Goal: Check status: Check status

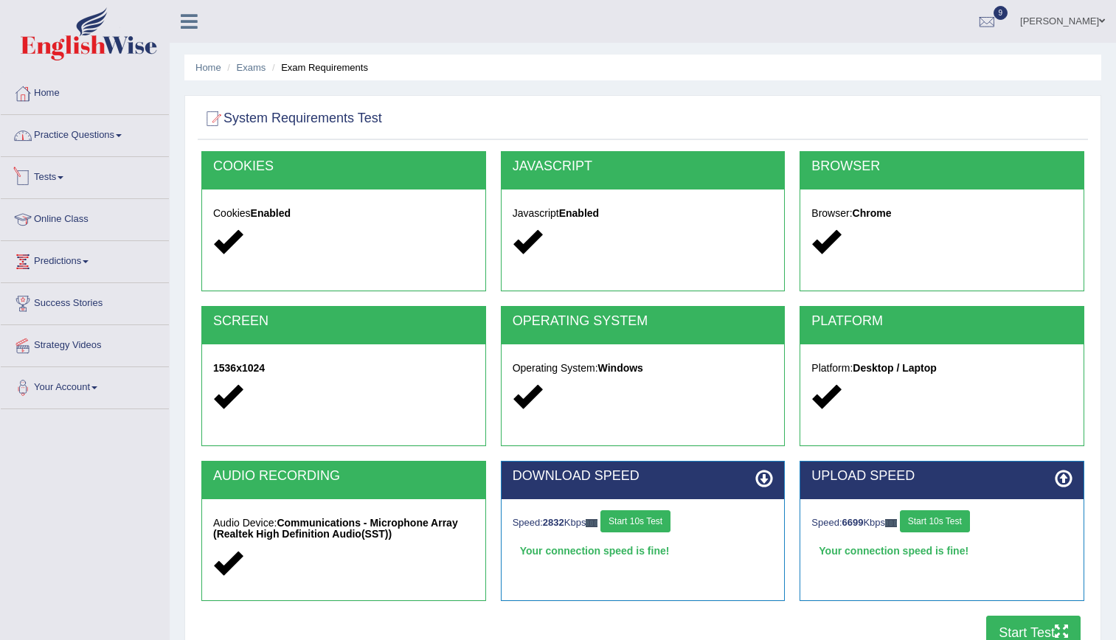
click at [49, 187] on link "Tests" at bounding box center [85, 175] width 168 height 37
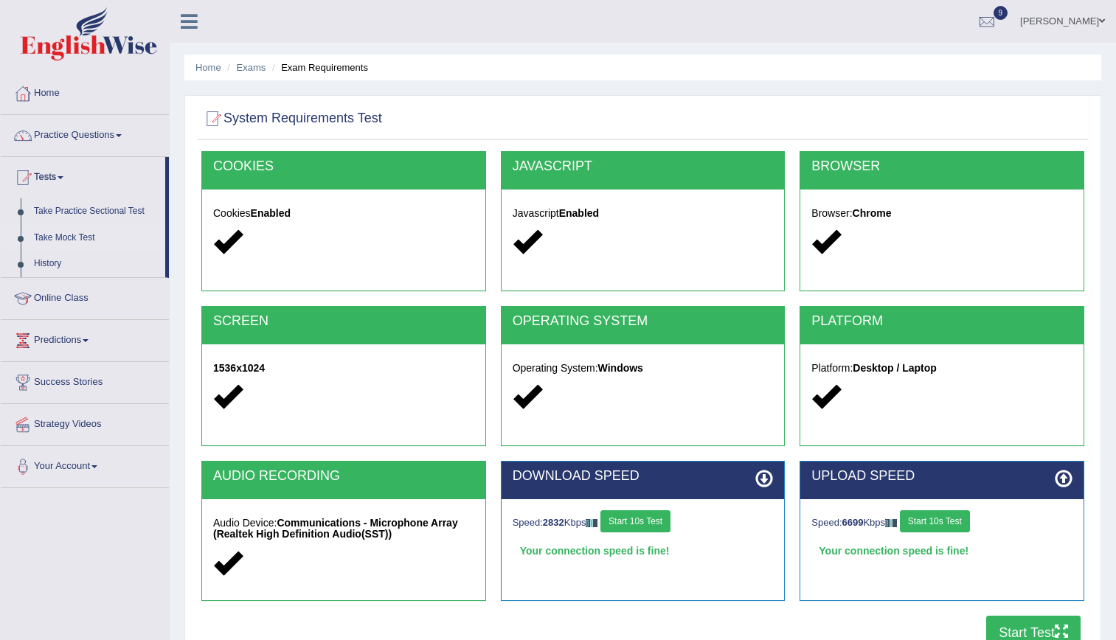
click at [47, 237] on link "Take Mock Test" at bounding box center [96, 238] width 138 height 27
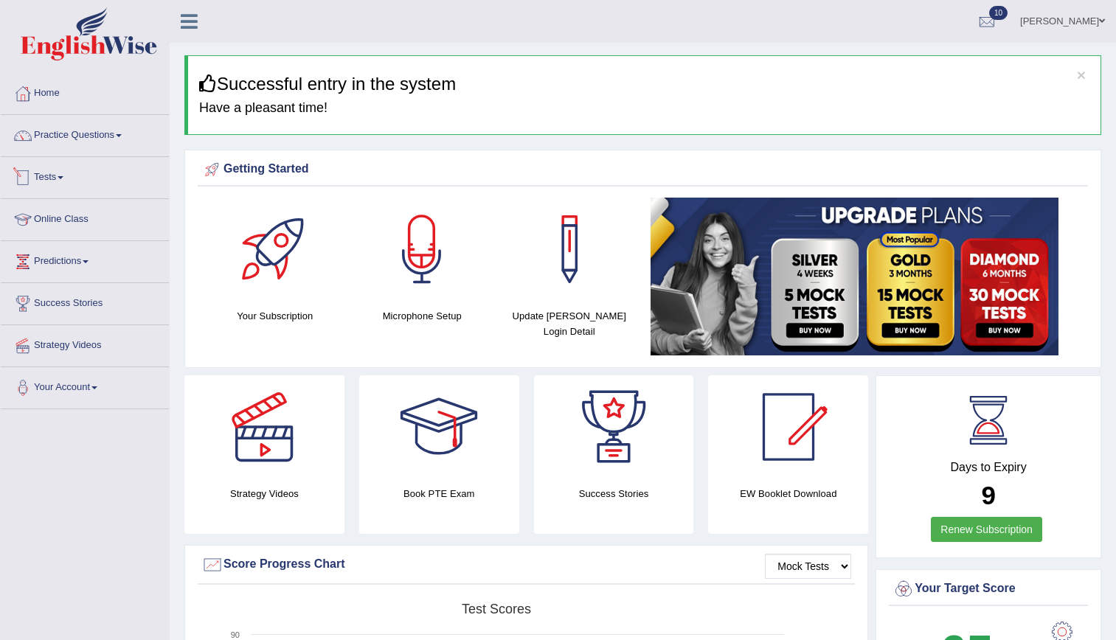
click at [58, 184] on link "Tests" at bounding box center [85, 175] width 168 height 37
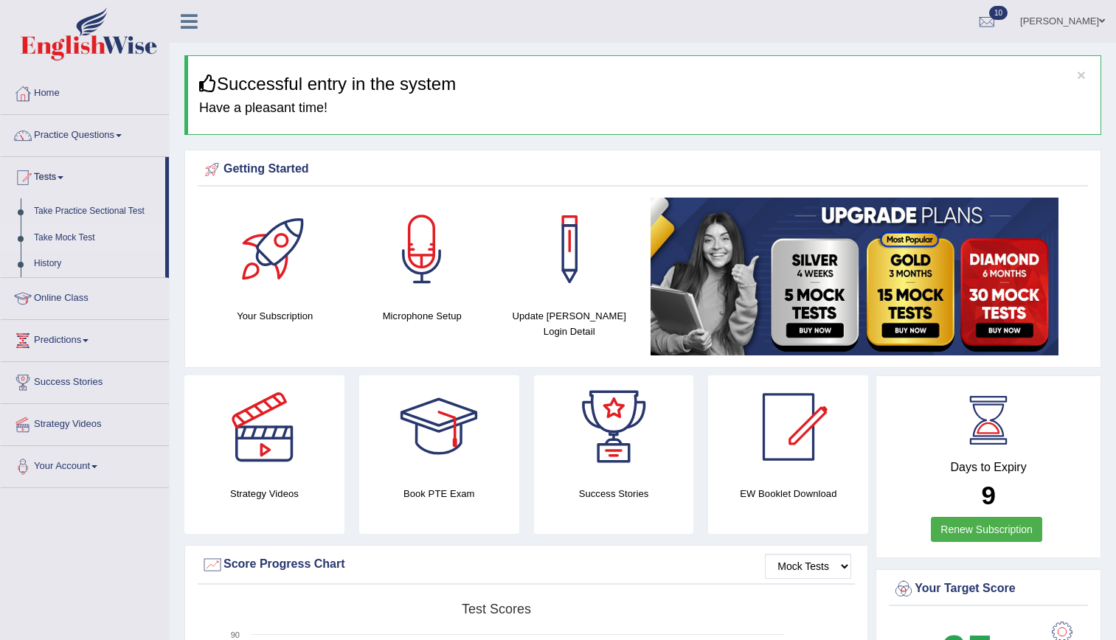
click at [51, 232] on link "Take Mock Test" at bounding box center [96, 238] width 138 height 27
click at [87, 232] on link "Take Mock Test" at bounding box center [96, 238] width 138 height 27
click at [36, 239] on link "Take Mock Test" at bounding box center [96, 238] width 138 height 27
click at [36, 239] on ul "Home Practice Questions Speaking Practice Read Aloud Repeat Sentence Describe I…" at bounding box center [85, 275] width 168 height 404
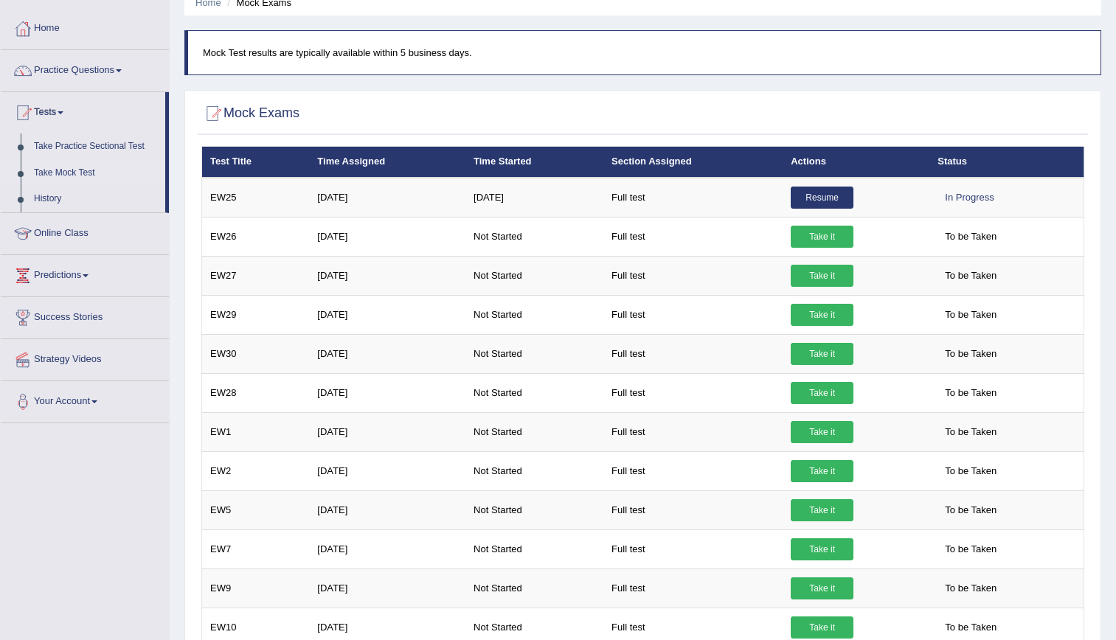
scroll to position [66, 0]
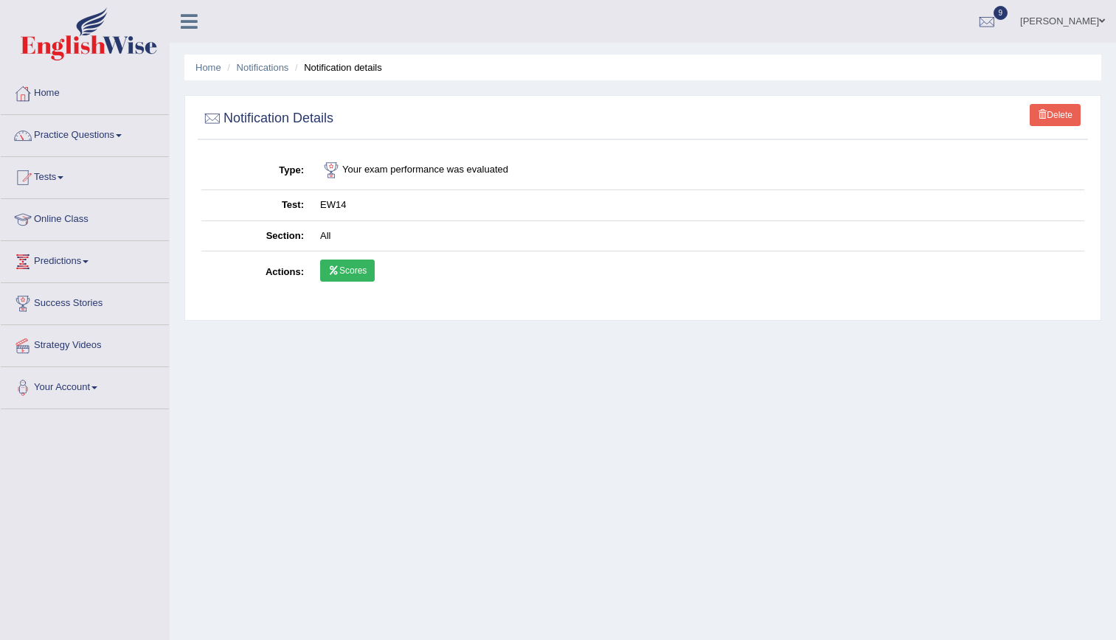
click at [335, 276] on link "Scores" at bounding box center [347, 271] width 55 height 22
